Goal: Check status: Check status

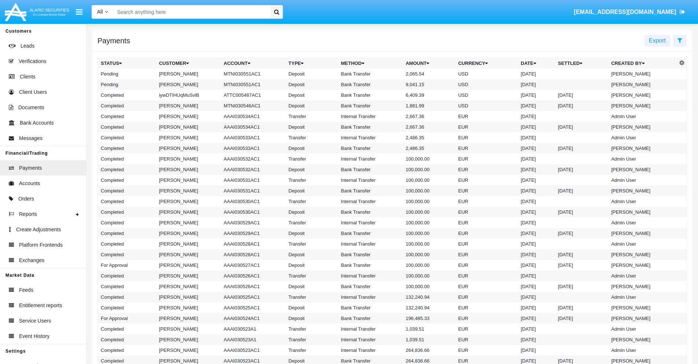
click at [680, 40] on icon at bounding box center [680, 40] width 5 height 6
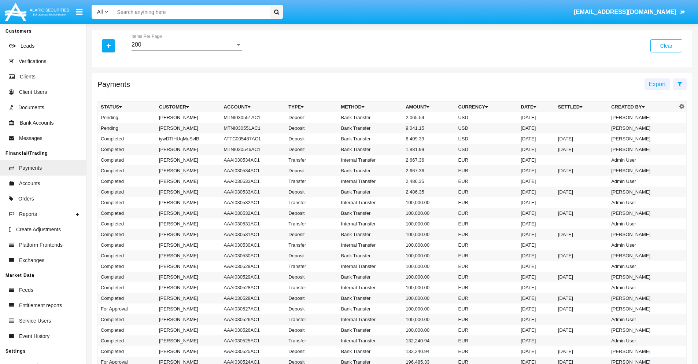
click at [187, 45] on div "200" at bounding box center [184, 44] width 104 height 7
click at [187, 50] on span "10" at bounding box center [187, 50] width 110 height 18
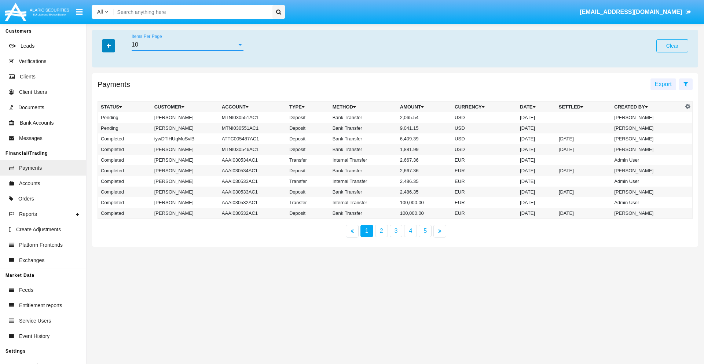
click at [109, 45] on icon "button" at bounding box center [109, 45] width 4 height 5
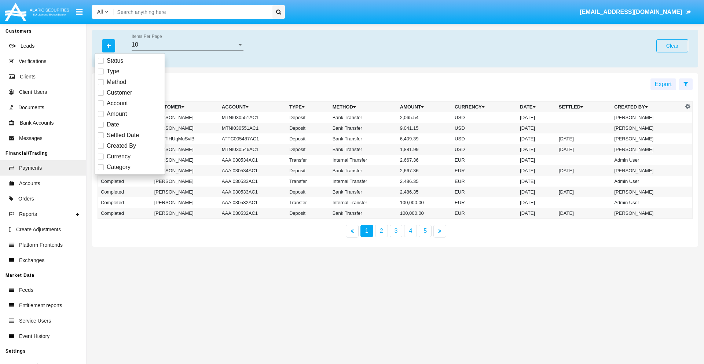
click at [115, 61] on span "Status" at bounding box center [115, 60] width 16 height 9
click at [101, 64] on input "Status" at bounding box center [100, 64] width 0 height 0
checkbox input "true"
click at [109, 45] on icon "button" at bounding box center [109, 45] width 4 height 5
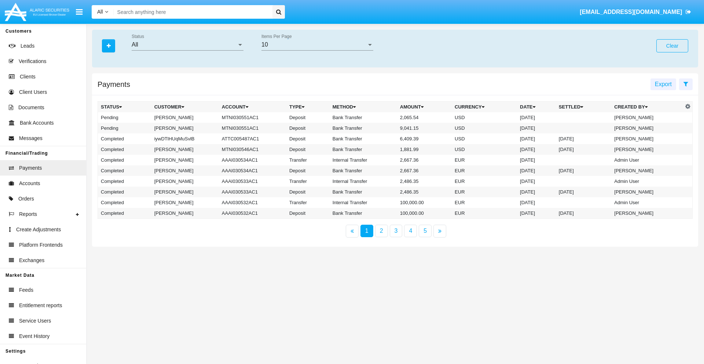
click at [187, 45] on div "All" at bounding box center [184, 44] width 105 height 7
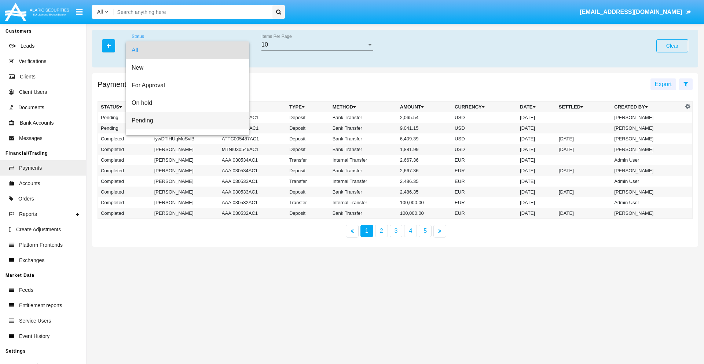
click at [184, 121] on span "Pending" at bounding box center [188, 121] width 112 height 18
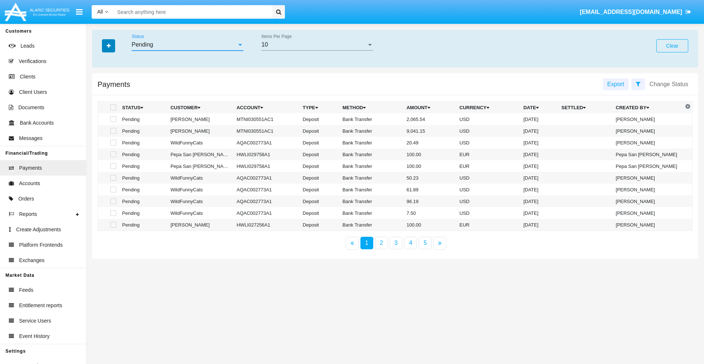
click at [109, 45] on icon "button" at bounding box center [109, 45] width 4 height 5
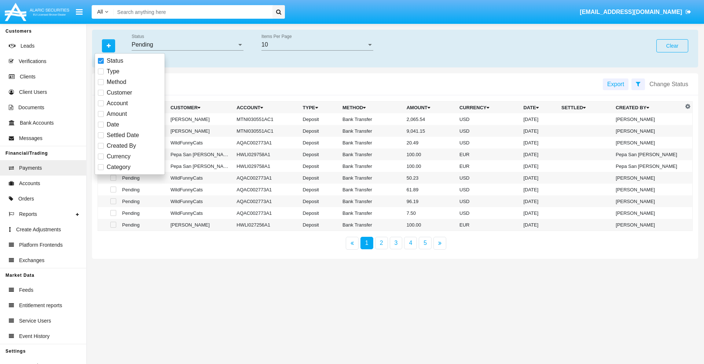
click at [116, 82] on span "Method" at bounding box center [116, 82] width 19 height 9
click at [101, 85] on input "Method" at bounding box center [100, 85] width 0 height 0
checkbox input "true"
click at [109, 45] on icon "button" at bounding box center [109, 45] width 4 height 5
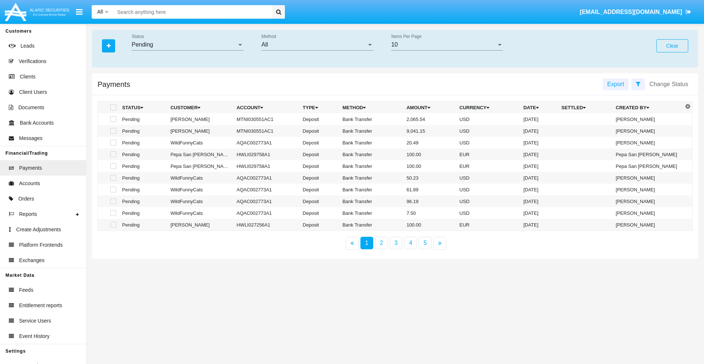
click at [317, 45] on div "All" at bounding box center [313, 44] width 105 height 7
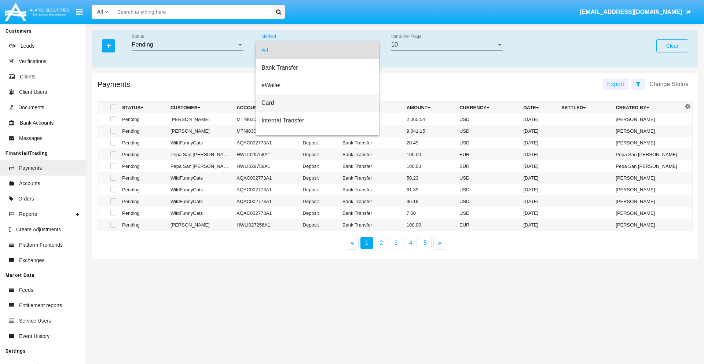
click at [314, 103] on span "Card" at bounding box center [317, 103] width 112 height 18
